Goal: Task Accomplishment & Management: Manage account settings

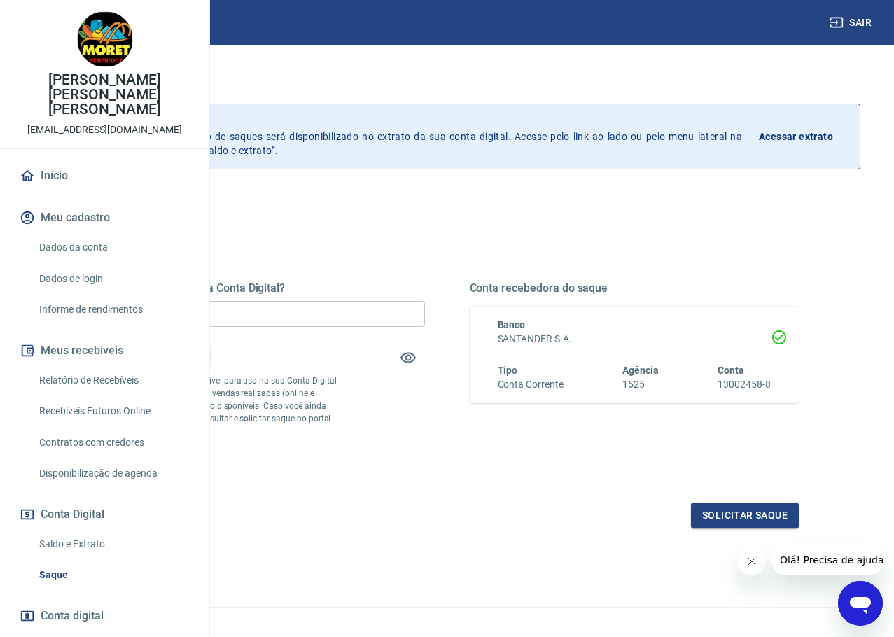
click at [749, 560] on icon "Fechar mensagem da empresa" at bounding box center [750, 561] width 7 height 7
